Goal: Use online tool/utility

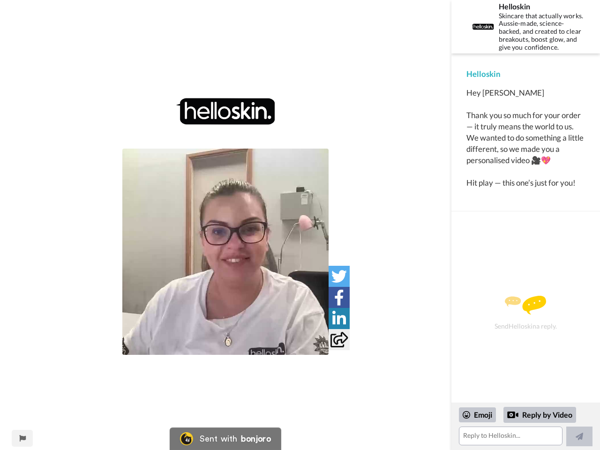
click at [225, 252] on img at bounding box center [225, 252] width 206 height 206
click at [339, 276] on icon at bounding box center [338, 276] width 15 height 15
click at [339, 297] on icon at bounding box center [339, 297] width 10 height 15
click at [339, 318] on icon at bounding box center [339, 318] width 14 height 15
click at [339, 339] on icon at bounding box center [338, 339] width 17 height 15
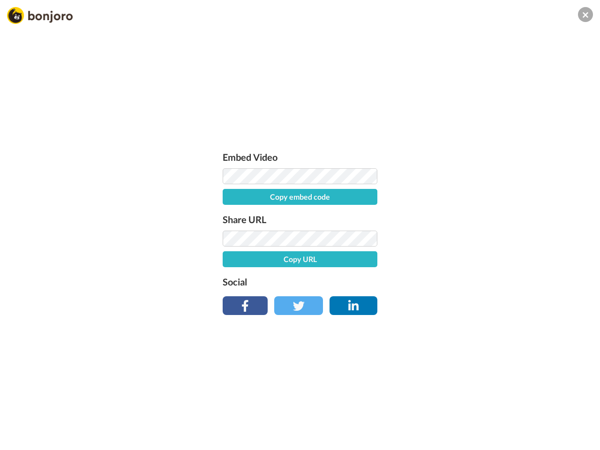
click at [22, 438] on div "Embed Video Copy embed code Share URL Copy URL Social" at bounding box center [300, 276] width 600 height 450
click at [525, 427] on div "Embed Video Copy embed code Share URL Copy URL Social" at bounding box center [300, 276] width 600 height 450
click at [478, 415] on div "Embed Video Copy embed code Share URL Copy URL Social" at bounding box center [300, 276] width 600 height 450
click at [540, 415] on div "Embed Video Copy embed code Share URL Copy URL Social" at bounding box center [300, 276] width 600 height 450
click at [579, 436] on div "Embed Video Copy embed code Share URL Copy URL Social" at bounding box center [300, 276] width 600 height 450
